Goal: Obtain resource: Download file/media

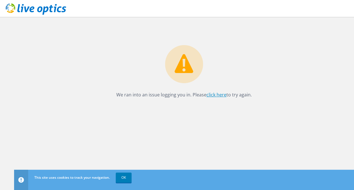
click at [212, 94] on link "click here" at bounding box center [216, 95] width 20 height 6
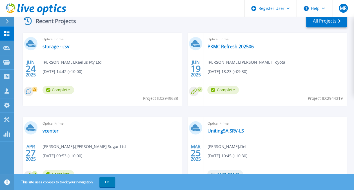
scroll to position [159, 0]
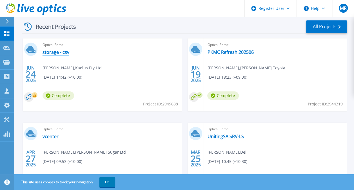
click at [53, 52] on link "storage - csv" at bounding box center [56, 52] width 27 height 6
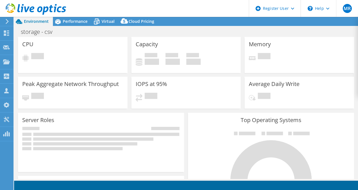
select select "[GEOGRAPHIC_DATA]"
select select "USD"
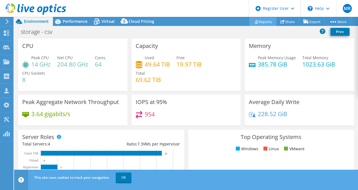
click at [265, 20] on link "Reports" at bounding box center [263, 21] width 27 height 9
click at [287, 24] on link "Share" at bounding box center [287, 21] width 23 height 9
click at [254, 19] on icon at bounding box center [256, 21] width 4 height 4
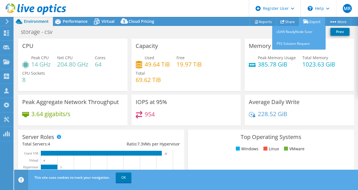
click at [318, 21] on link "Export" at bounding box center [312, 21] width 26 height 9
click at [308, 45] on link "PSS Solution Request" at bounding box center [299, 44] width 54 height 12
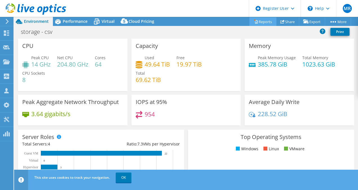
click at [259, 19] on link "Reports" at bounding box center [263, 21] width 27 height 9
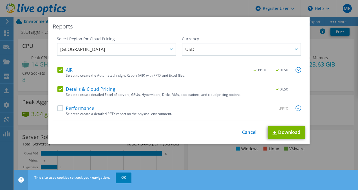
click at [57, 71] on label "AIR" at bounding box center [64, 70] width 15 height 6
click at [0, 0] on input "AIR" at bounding box center [0, 0] width 0 height 0
click at [59, 69] on label "AIR" at bounding box center [64, 70] width 15 height 6
click at [0, 0] on input "AIR" at bounding box center [0, 0] width 0 height 0
click at [60, 113] on div "Performance .PPTX Select to create a detailed PPTX report on the physical envir…" at bounding box center [179, 112] width 244 height 15
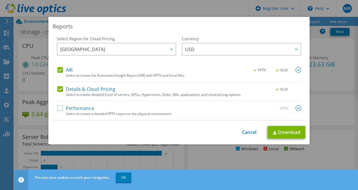
click at [60, 111] on div "Performance .PPTX" at bounding box center [179, 108] width 244 height 6
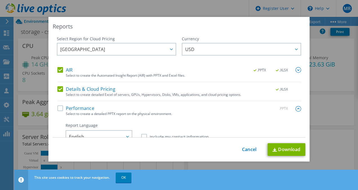
click at [59, 109] on label "Performance" at bounding box center [75, 108] width 37 height 6
click at [0, 0] on input "Performance" at bounding box center [0, 0] width 0 height 0
click at [60, 90] on label "Details & Cloud Pricing" at bounding box center [86, 89] width 58 height 6
click at [0, 0] on input "Details & Cloud Pricing" at bounding box center [0, 0] width 0 height 0
click at [59, 75] on div "AIR .PPTX .XLSX Select to create the Automated Insight Report (AIR) with PPTX a…" at bounding box center [179, 74] width 244 height 15
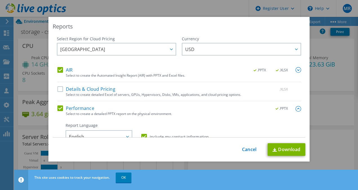
click at [58, 71] on label "AIR" at bounding box center [64, 70] width 15 height 6
click at [0, 0] on input "AIR" at bounding box center [0, 0] width 0 height 0
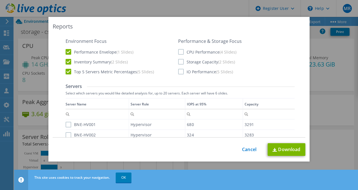
scroll to position [75, 0]
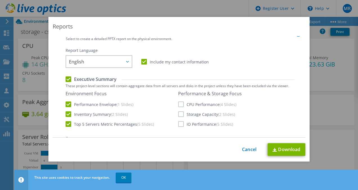
click at [180, 106] on label "CPU Performance (4 Slides)" at bounding box center [207, 104] width 58 height 6
click at [0, 0] on input "CPU Performance (4 Slides)" at bounding box center [0, 0] width 0 height 0
click at [179, 113] on label "Storage Capacity (2 Slides)" at bounding box center [206, 114] width 57 height 6
click at [0, 0] on input "Storage Capacity (2 Slides)" at bounding box center [0, 0] width 0 height 0
click at [179, 121] on label "IO Performance (5 Slides)" at bounding box center [205, 124] width 55 height 6
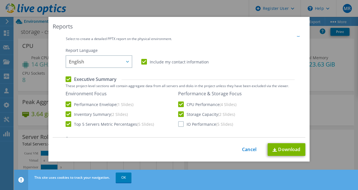
click at [0, 0] on input "IO Performance (5 Slides)" at bounding box center [0, 0] width 0 height 0
click at [284, 147] on link "Download" at bounding box center [287, 149] width 38 height 13
